Goal: Transaction & Acquisition: Obtain resource

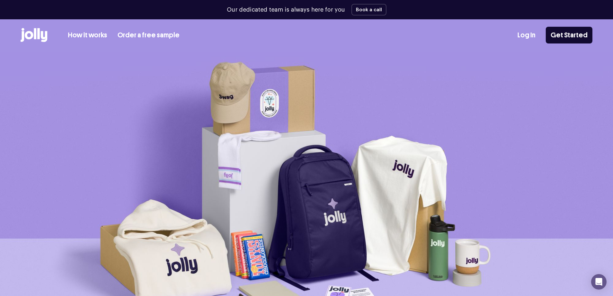
click at [35, 31] on icon at bounding box center [35, 33] width 3 height 11
click at [101, 34] on link "How it works" at bounding box center [87, 35] width 39 height 11
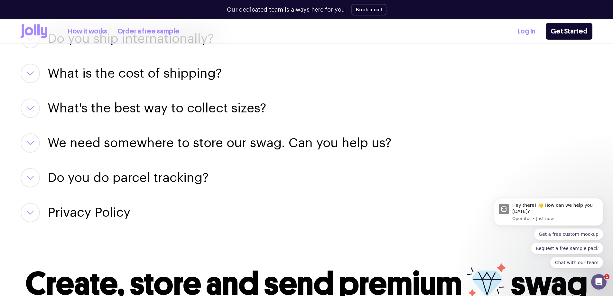
scroll to position [965, 0]
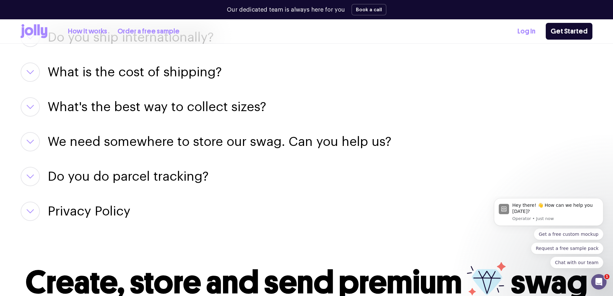
click at [35, 75] on button "button" at bounding box center [30, 71] width 19 height 19
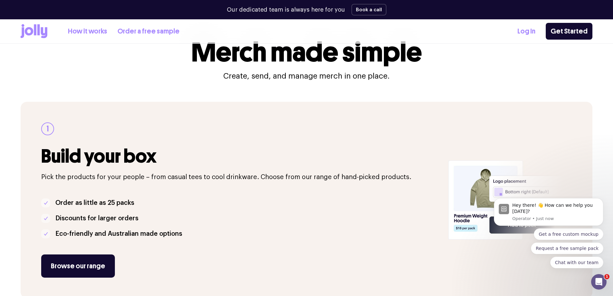
scroll to position [0, 0]
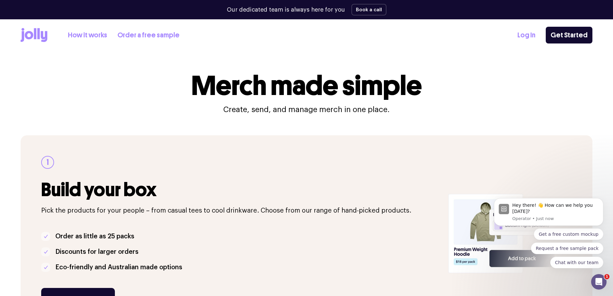
click at [144, 34] on link "Order a free sample" at bounding box center [148, 35] width 62 height 11
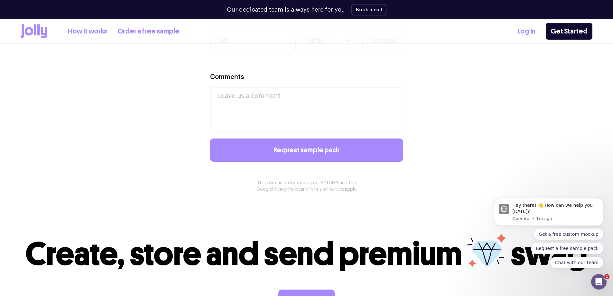
scroll to position [290, 0]
